Goal: Check status: Check status

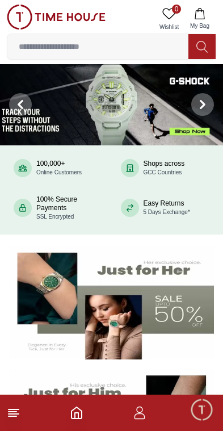
click at [80, 411] on icon "Home" at bounding box center [77, 413] width 14 height 14
click at [145, 406] on footer at bounding box center [111, 413] width 223 height 36
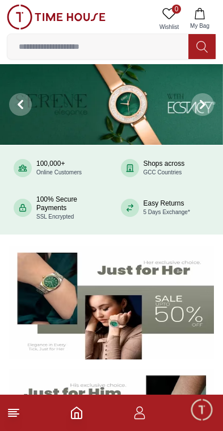
click at [138, 412] on icon "button" at bounding box center [139, 410] width 6 height 6
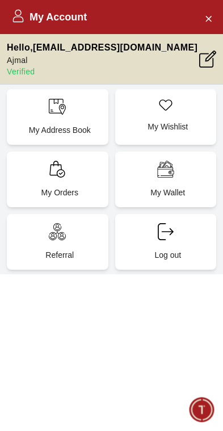
click at [46, 169] on div "My Orders" at bounding box center [58, 180] width 102 height 56
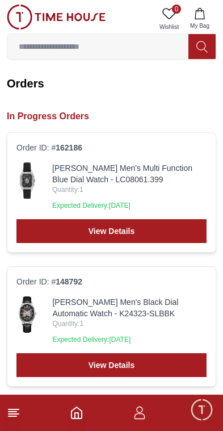
click at [26, 176] on img at bounding box center [27, 181] width 22 height 36
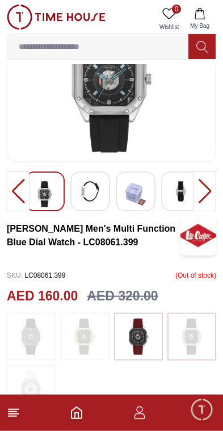
scroll to position [78, 0]
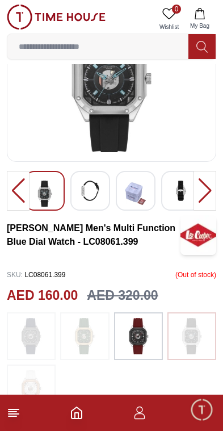
click at [146, 332] on img at bounding box center [138, 336] width 28 height 36
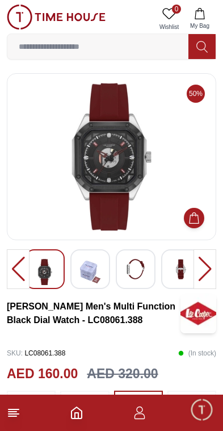
click at [143, 272] on img at bounding box center [136, 269] width 20 height 20
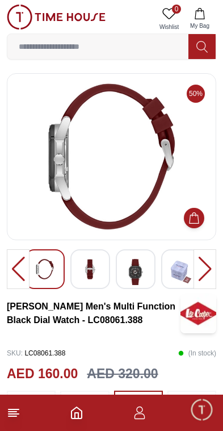
click at [145, 267] on img at bounding box center [136, 272] width 20 height 26
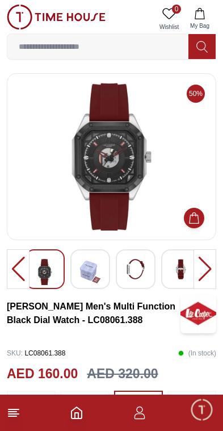
click at [185, 264] on img at bounding box center [181, 269] width 20 height 20
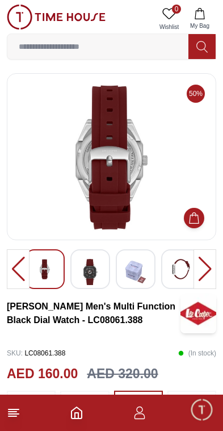
click at [146, 411] on icon "button" at bounding box center [140, 413] width 14 height 14
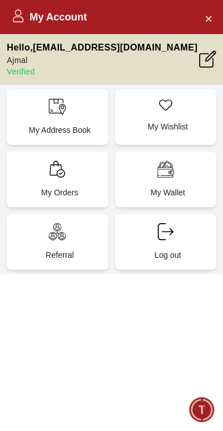
click at [85, 165] on div "My Orders" at bounding box center [58, 180] width 102 height 56
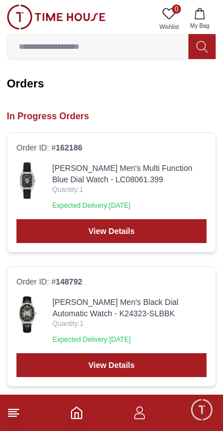
click at [156, 219] on link "View Details" at bounding box center [111, 231] width 190 height 24
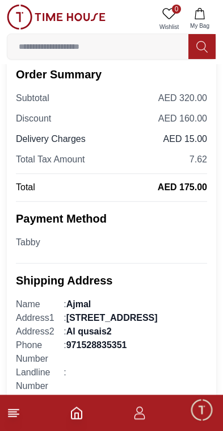
scroll to position [327, 0]
